Goal: Task Accomplishment & Management: Manage account settings

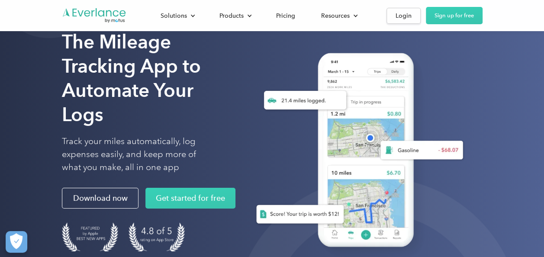
scroll to position [43, 0]
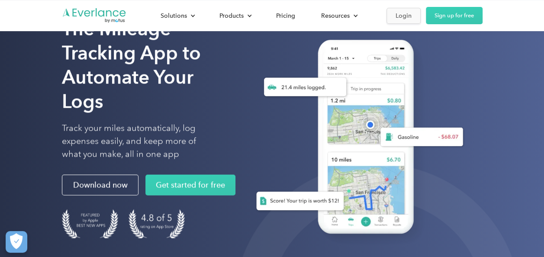
click at [400, 18] on div "Login" at bounding box center [404, 15] width 16 height 11
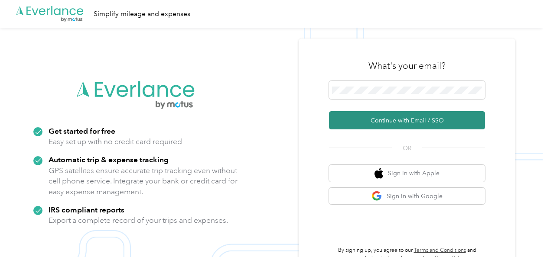
click at [390, 118] on button "Continue with Email / SSO" at bounding box center [407, 120] width 156 height 18
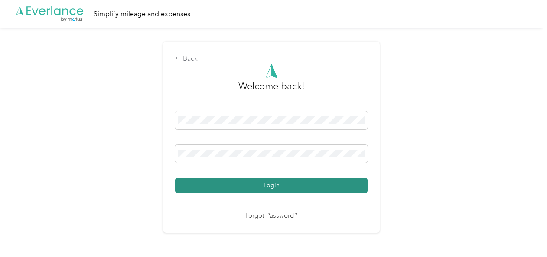
click at [264, 183] on button "Login" at bounding box center [271, 185] width 192 height 15
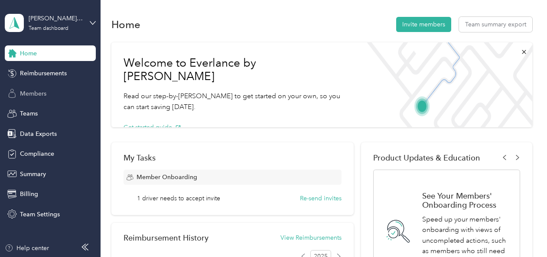
click at [38, 95] on span "Members" at bounding box center [33, 93] width 26 height 9
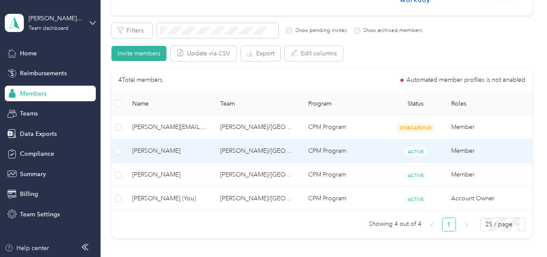
scroll to position [173, 0]
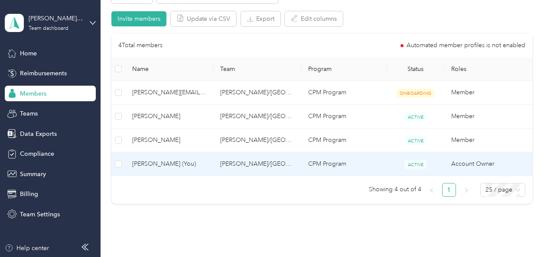
click at [157, 163] on span "[PERSON_NAME] (You)" at bounding box center [169, 164] width 74 height 10
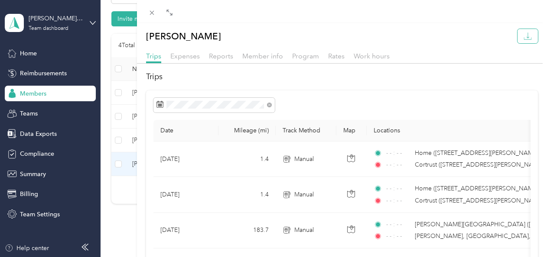
click at [523, 34] on icon "button" at bounding box center [527, 36] width 8 height 8
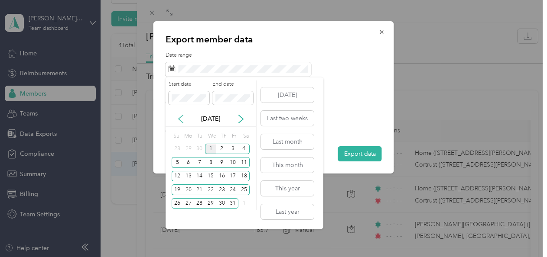
click at [184, 119] on icon at bounding box center [180, 119] width 9 height 9
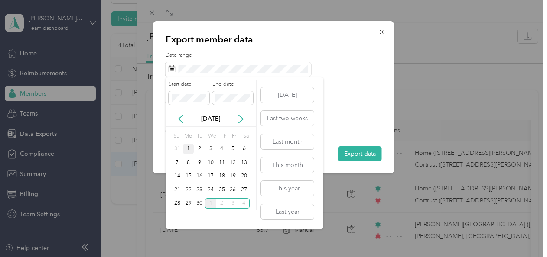
click at [187, 149] on div "1" at bounding box center [188, 149] width 11 height 11
click at [201, 201] on div "30" at bounding box center [199, 203] width 11 height 11
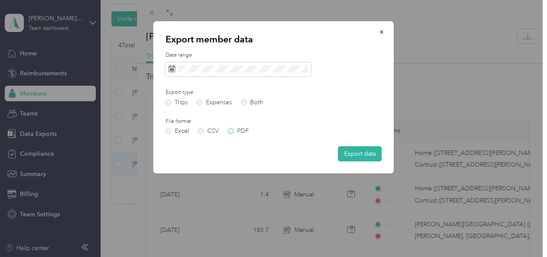
click at [232, 130] on label "PDF" at bounding box center [238, 131] width 21 height 6
click at [359, 155] on button "Export data" at bounding box center [360, 153] width 44 height 15
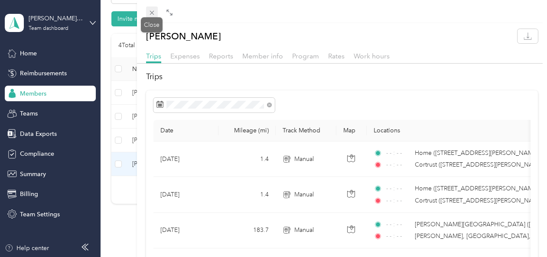
click at [154, 10] on icon at bounding box center [151, 12] width 7 height 7
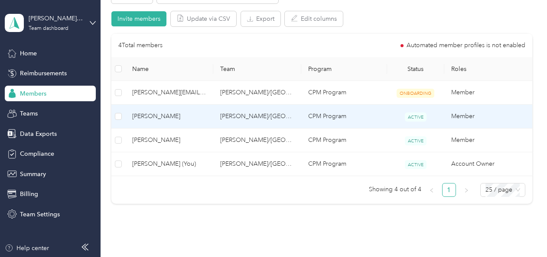
click at [142, 116] on span "[PERSON_NAME]" at bounding box center [169, 117] width 74 height 10
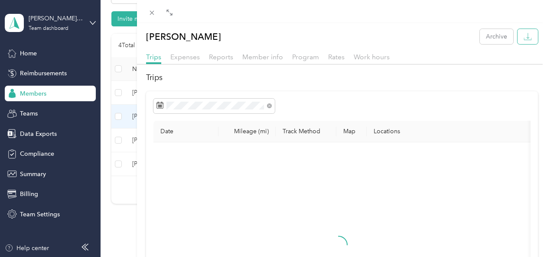
click at [523, 37] on icon "button" at bounding box center [527, 36] width 8 height 8
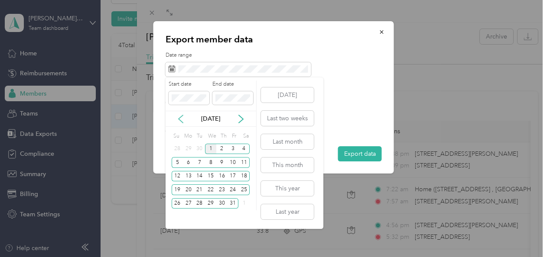
click at [181, 119] on icon at bounding box center [180, 119] width 9 height 9
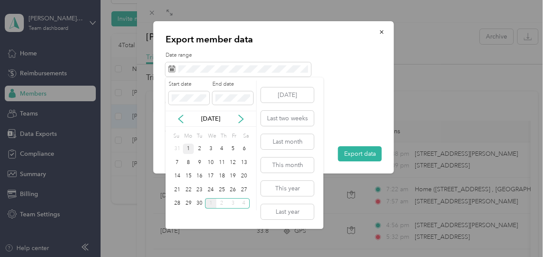
click at [186, 147] on div "1" at bounding box center [188, 149] width 11 height 11
click at [199, 208] on div "30" at bounding box center [199, 203] width 11 height 11
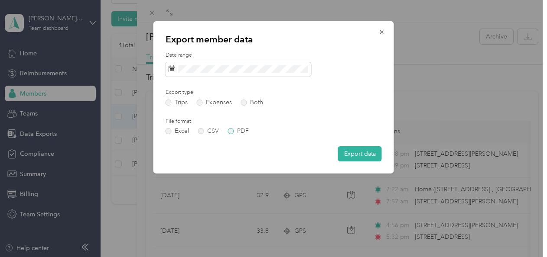
click at [231, 131] on label "PDF" at bounding box center [238, 131] width 21 height 6
click at [357, 154] on button "Export data" at bounding box center [360, 153] width 44 height 15
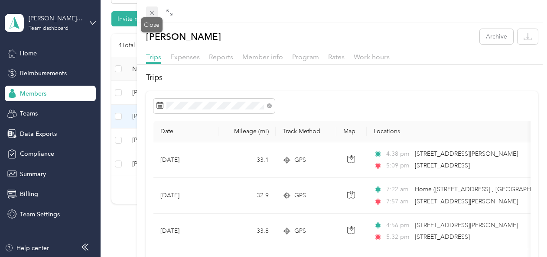
click at [149, 12] on icon at bounding box center [151, 12] width 7 height 7
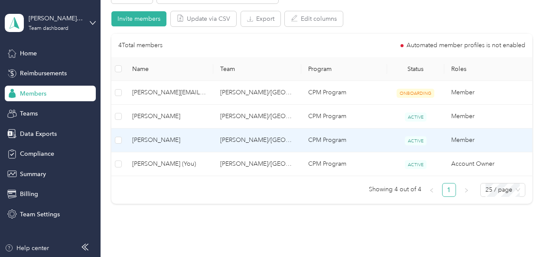
click at [154, 140] on span "[PERSON_NAME]" at bounding box center [169, 141] width 74 height 10
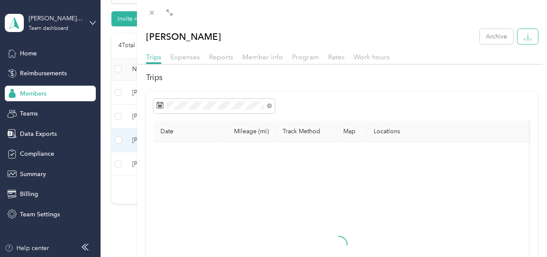
click at [523, 34] on icon "button" at bounding box center [527, 36] width 8 height 8
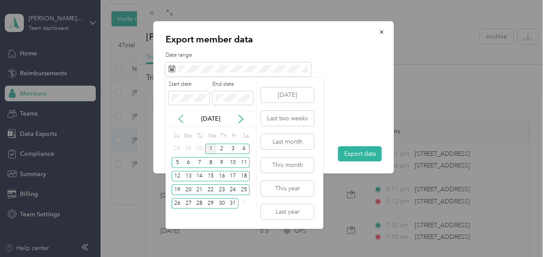
click at [181, 122] on icon at bounding box center [180, 119] width 4 height 8
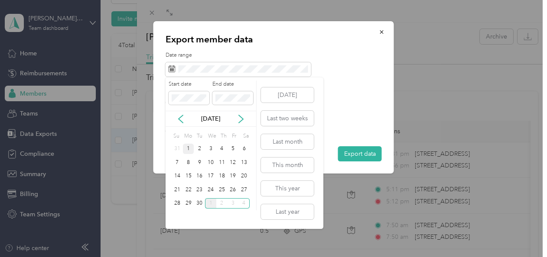
click at [184, 149] on div "1" at bounding box center [188, 149] width 11 height 11
click at [201, 207] on div "30" at bounding box center [199, 203] width 11 height 11
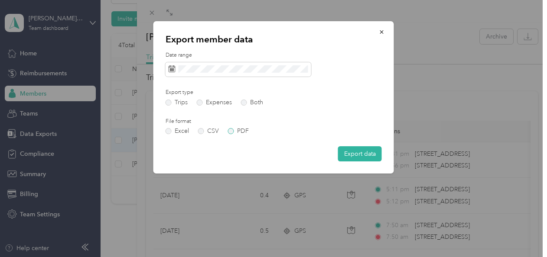
click at [230, 131] on label "PDF" at bounding box center [238, 131] width 21 height 6
click at [369, 152] on button "Export data" at bounding box center [360, 153] width 44 height 15
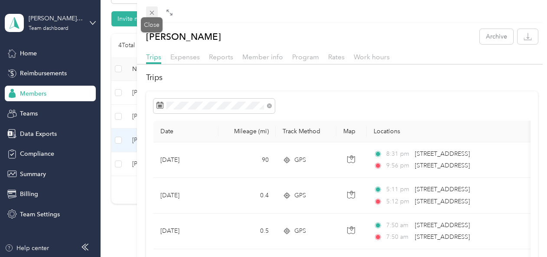
click at [147, 12] on span at bounding box center [152, 12] width 12 height 12
